Goal: Information Seeking & Learning: Learn about a topic

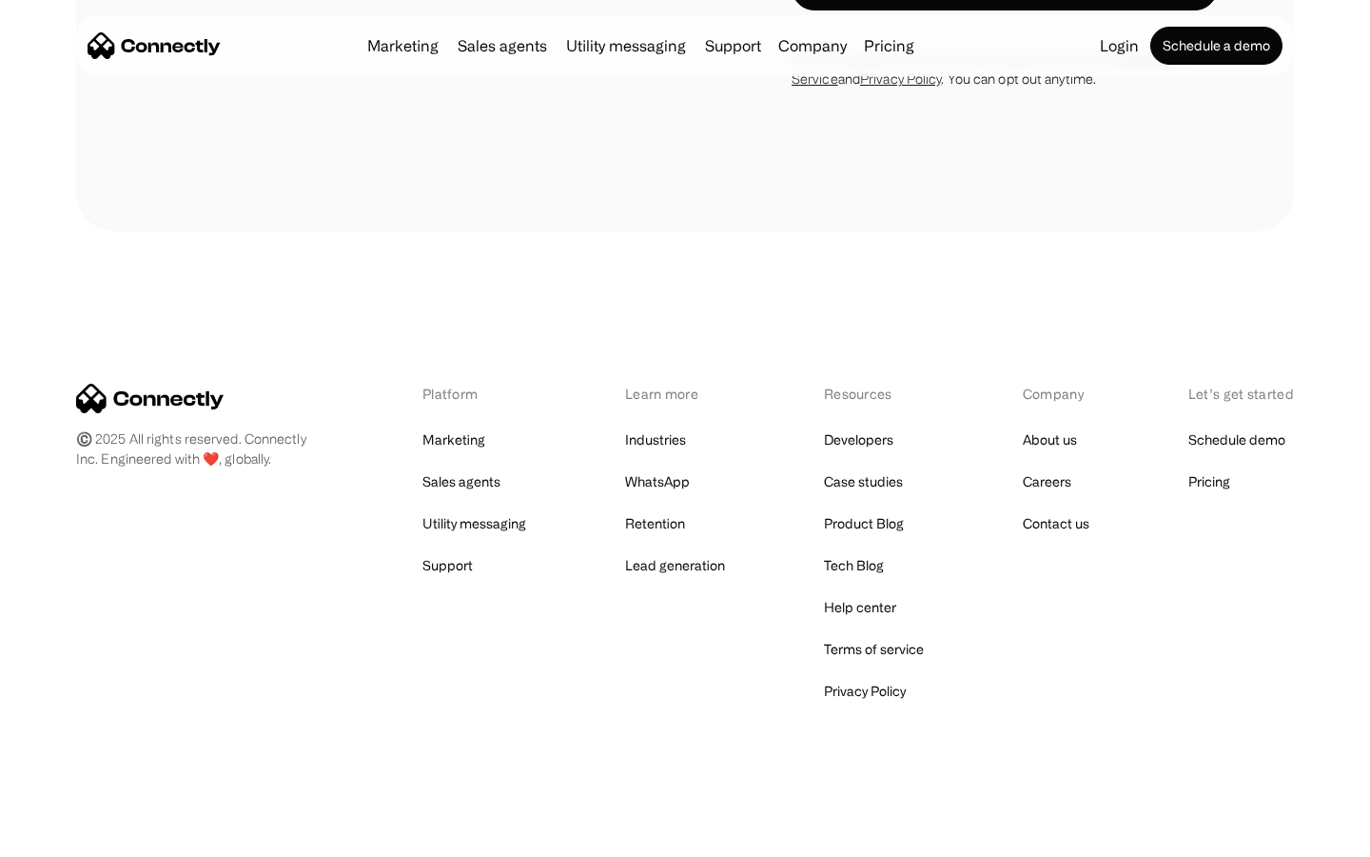
scroll to position [3219, 0]
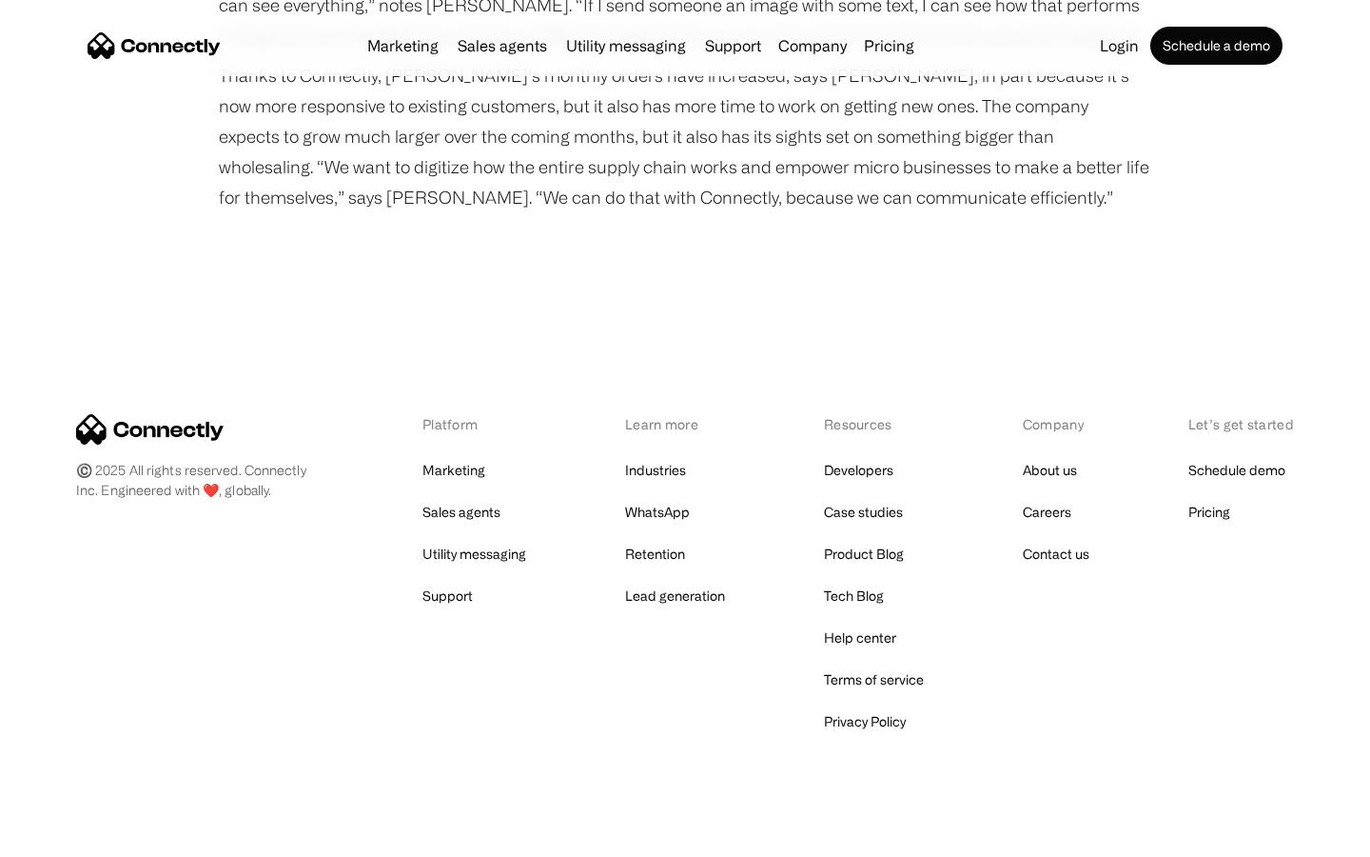
scroll to position [2422, 0]
